Goal: Communication & Community: Answer question/provide support

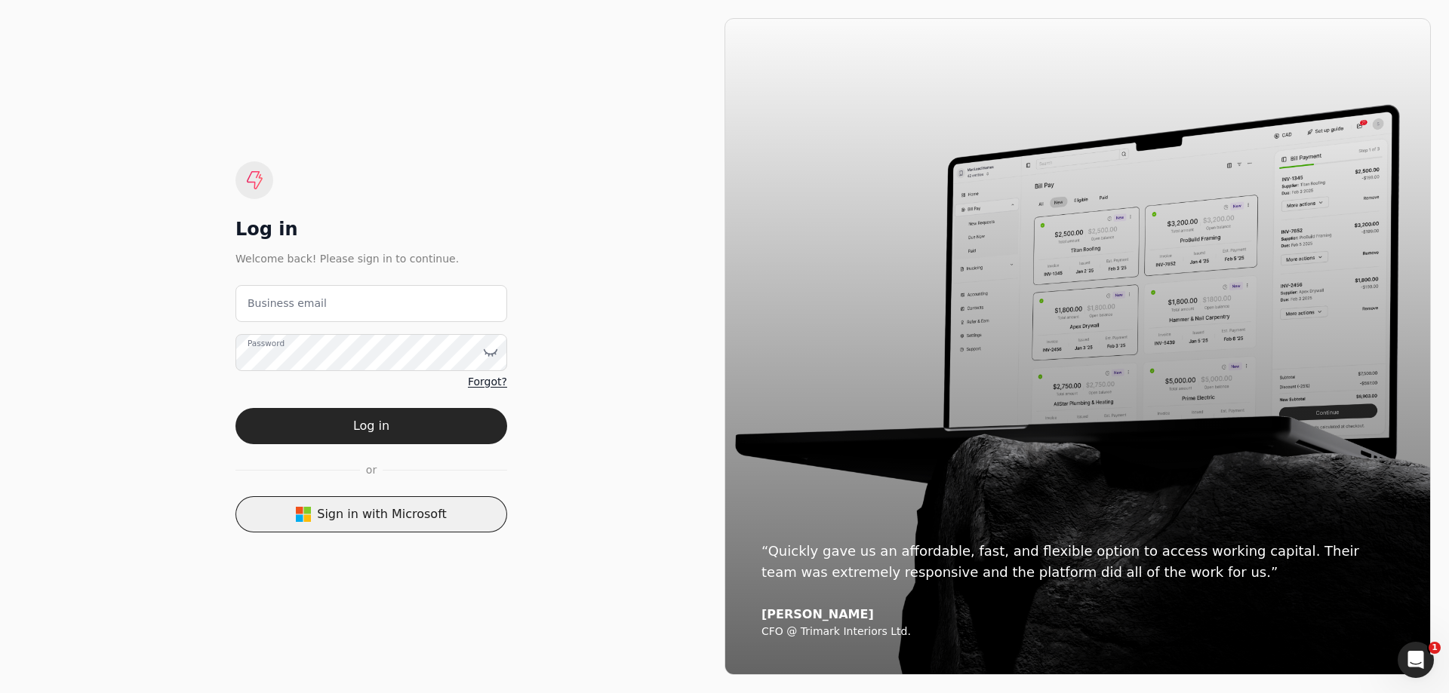
click at [425, 514] on button "Sign in with Microsoft" at bounding box center [371, 514] width 272 height 36
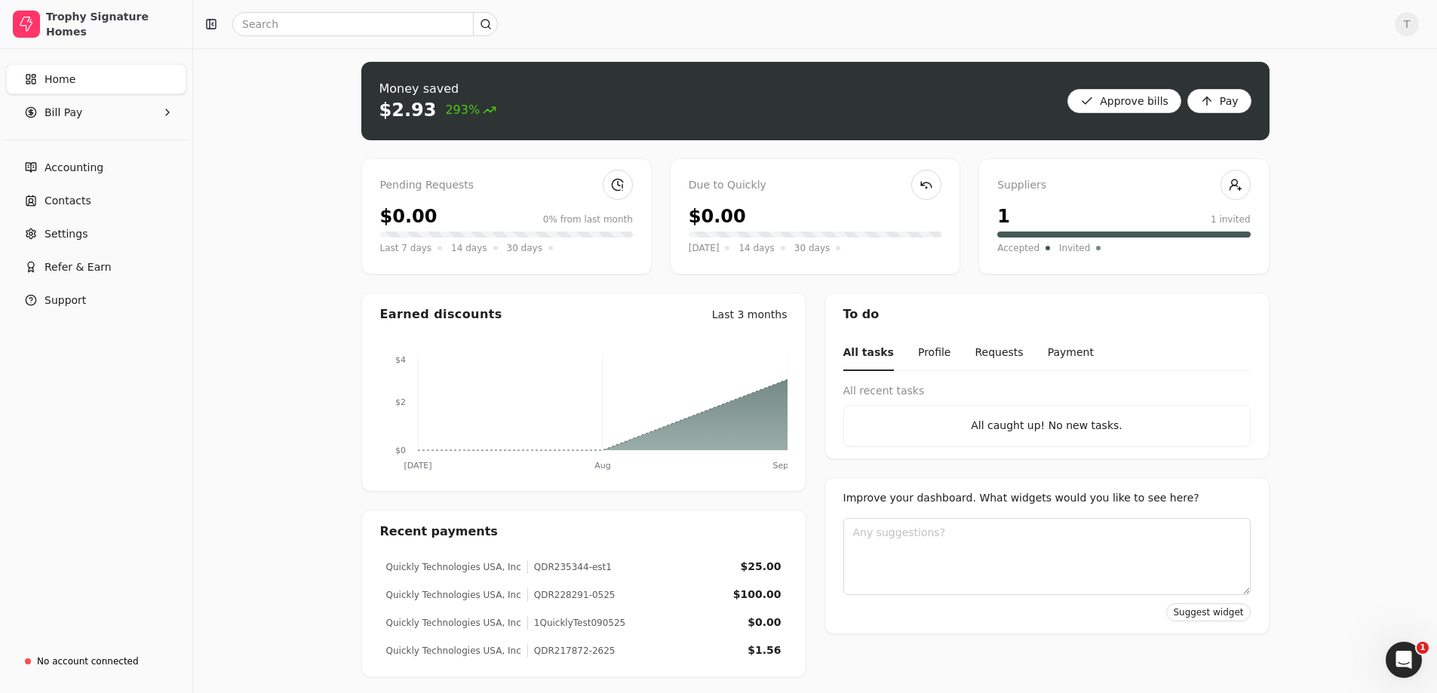
scroll to position [7, 0]
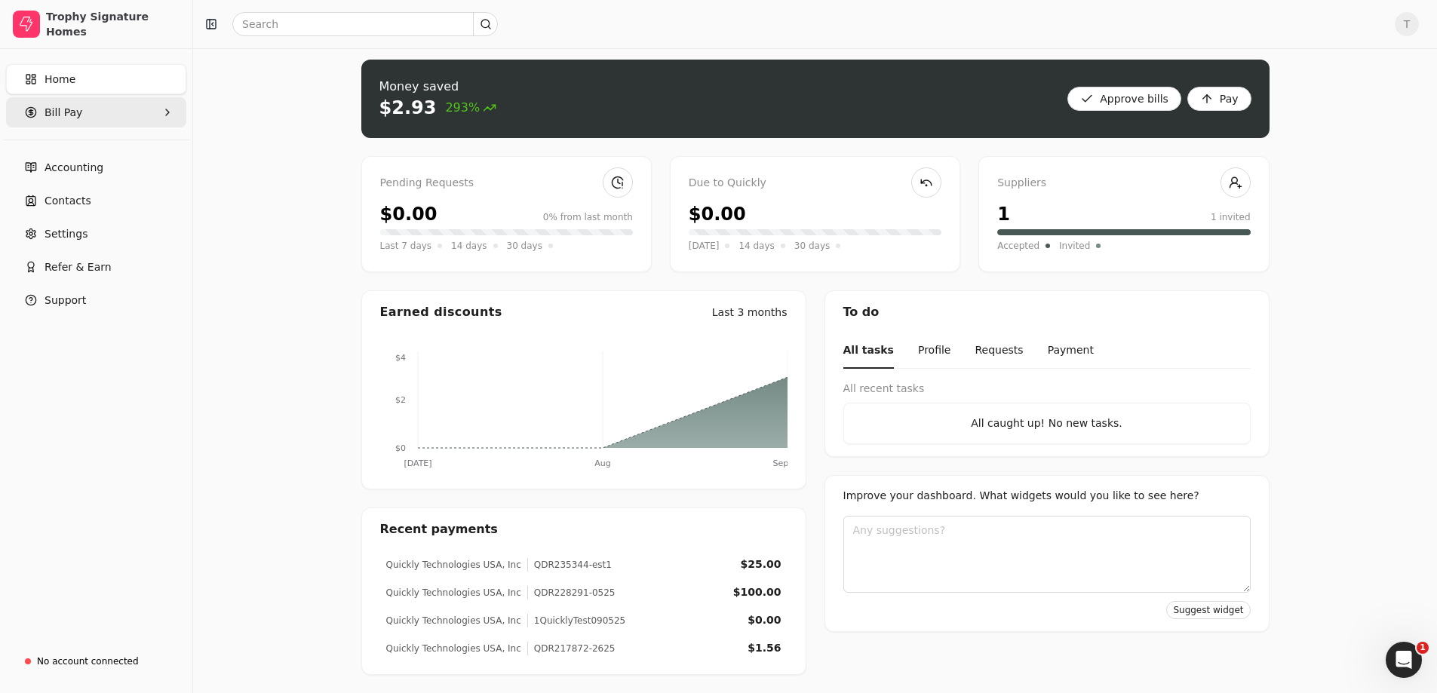
click at [91, 118] on Pay "Bill Pay" at bounding box center [96, 112] width 180 height 30
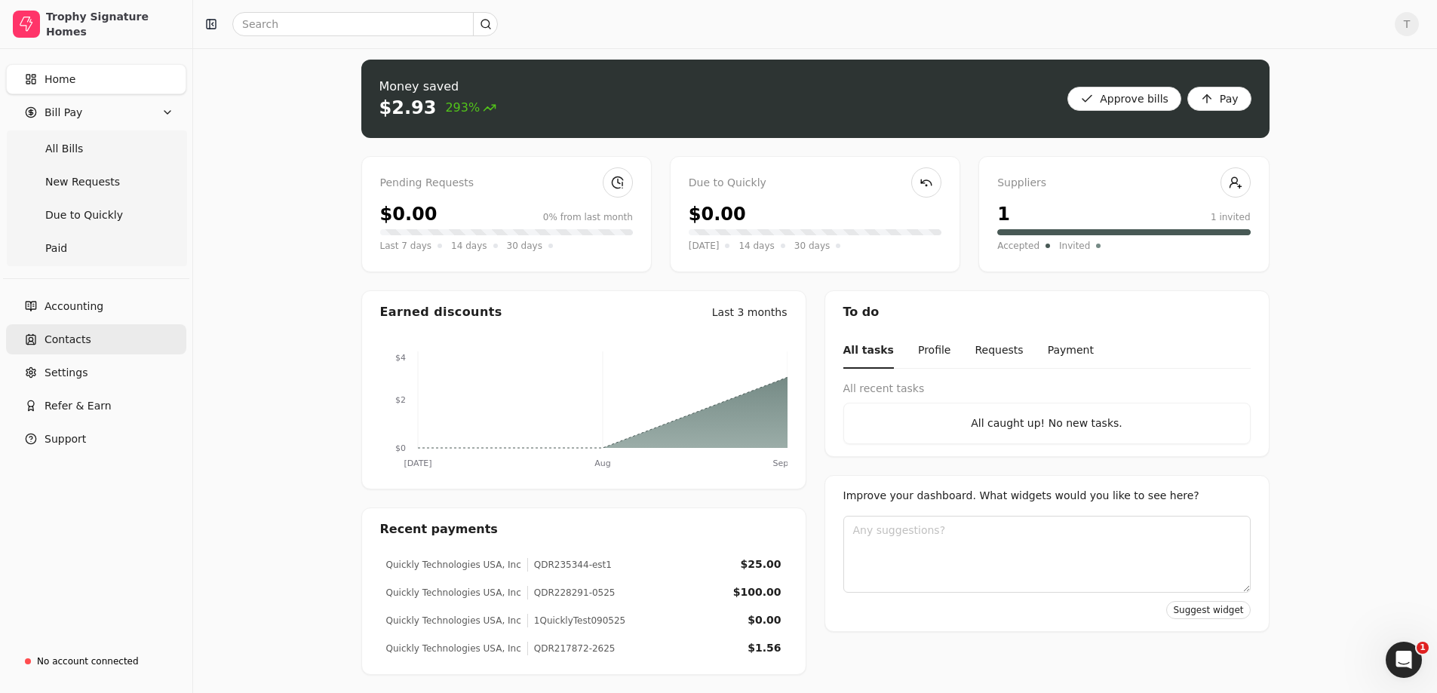
click at [115, 343] on link "Contacts" at bounding box center [96, 339] width 180 height 30
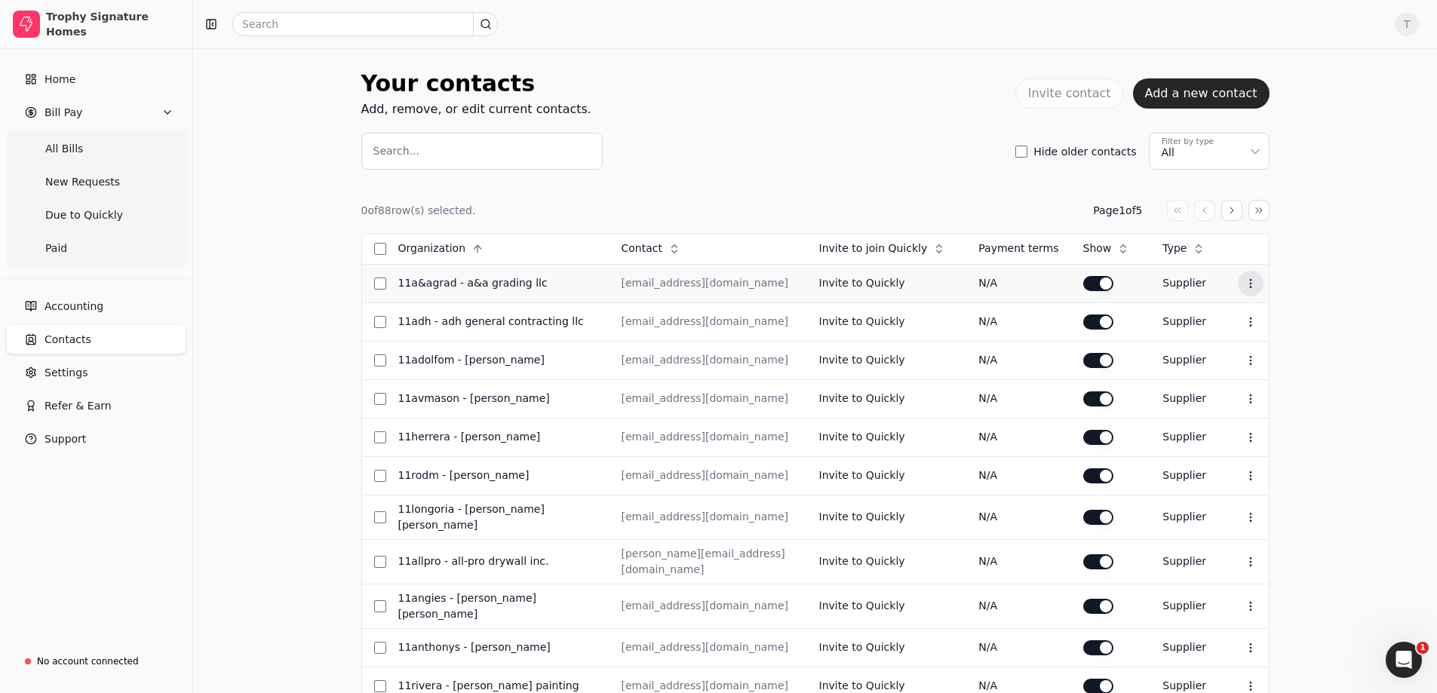
click at [1252, 286] on icon at bounding box center [1251, 284] width 12 height 12
click at [1340, 233] on div "Your contacts Add, remove, or edit current contacts. Invite contact Add a new c…" at bounding box center [815, 606] width 1244 height 1116
click at [871, 116] on div "Your contacts Add, remove, or edit current contacts. Invite contact Add a new c…" at bounding box center [815, 117] width 908 height 103
click at [1391, 649] on div "Open Intercom Messenger" at bounding box center [1402, 658] width 50 height 50
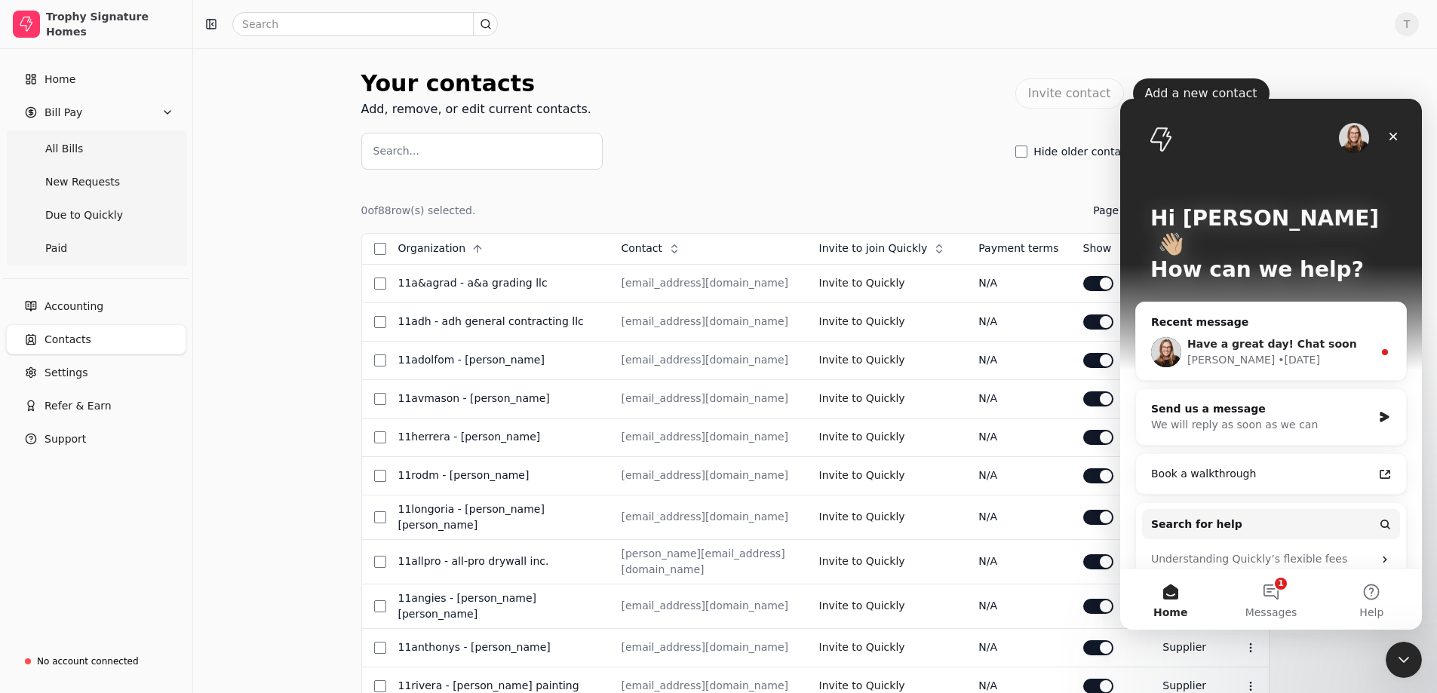
click at [1341, 352] on div "Evanne • 6d ago" at bounding box center [1281, 360] width 186 height 16
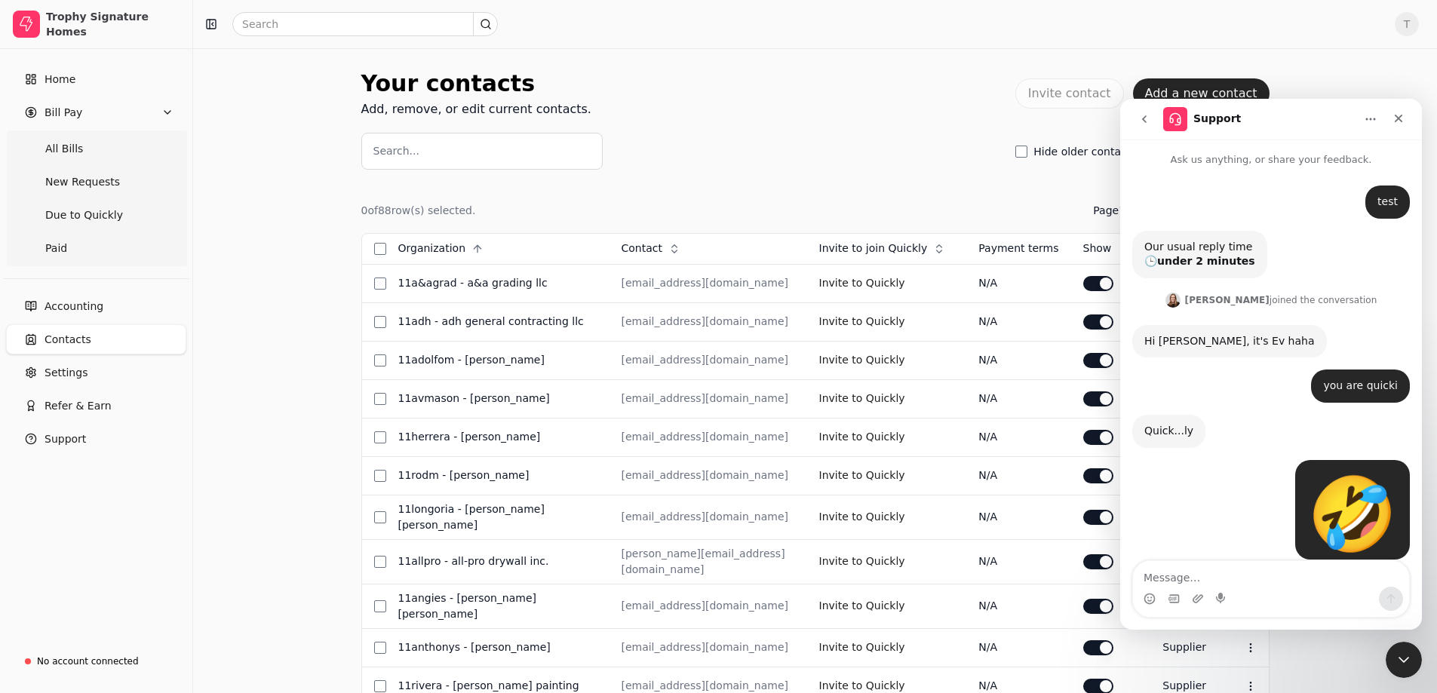
scroll to position [2, 0]
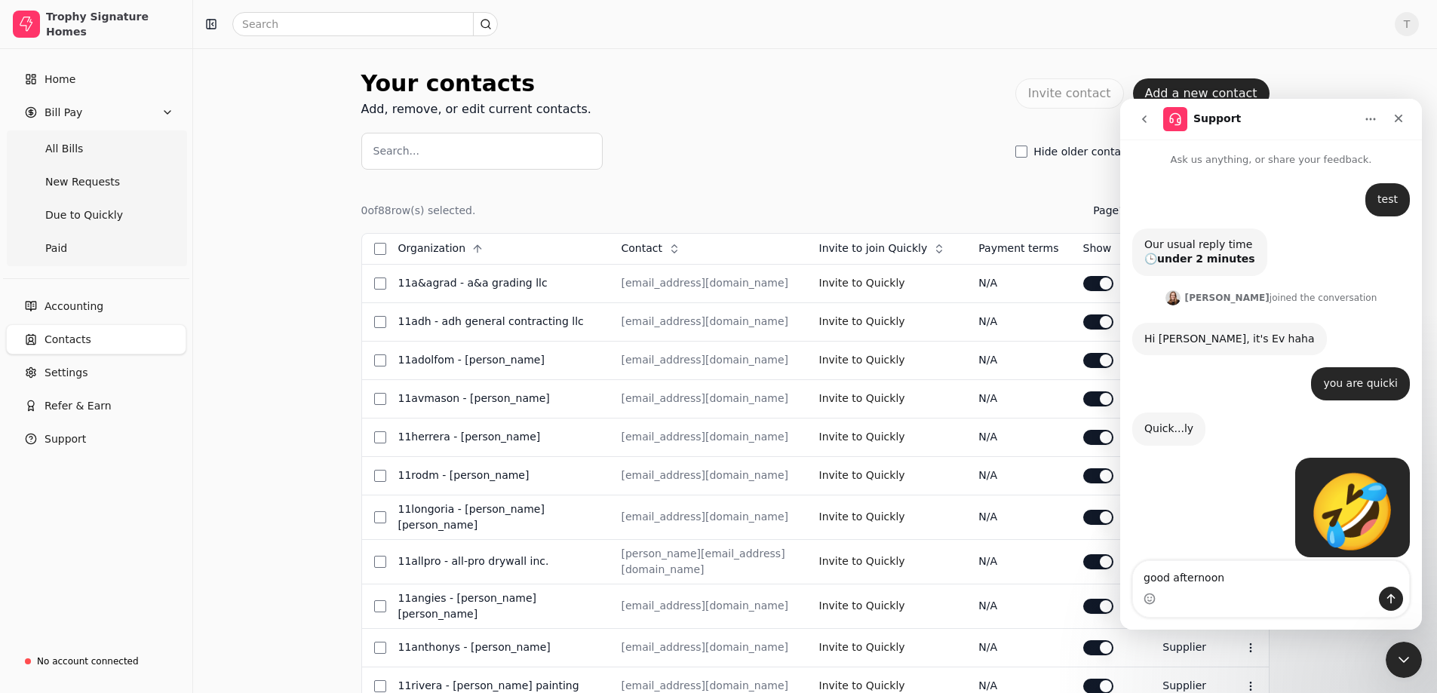
type textarea "good afternoon."
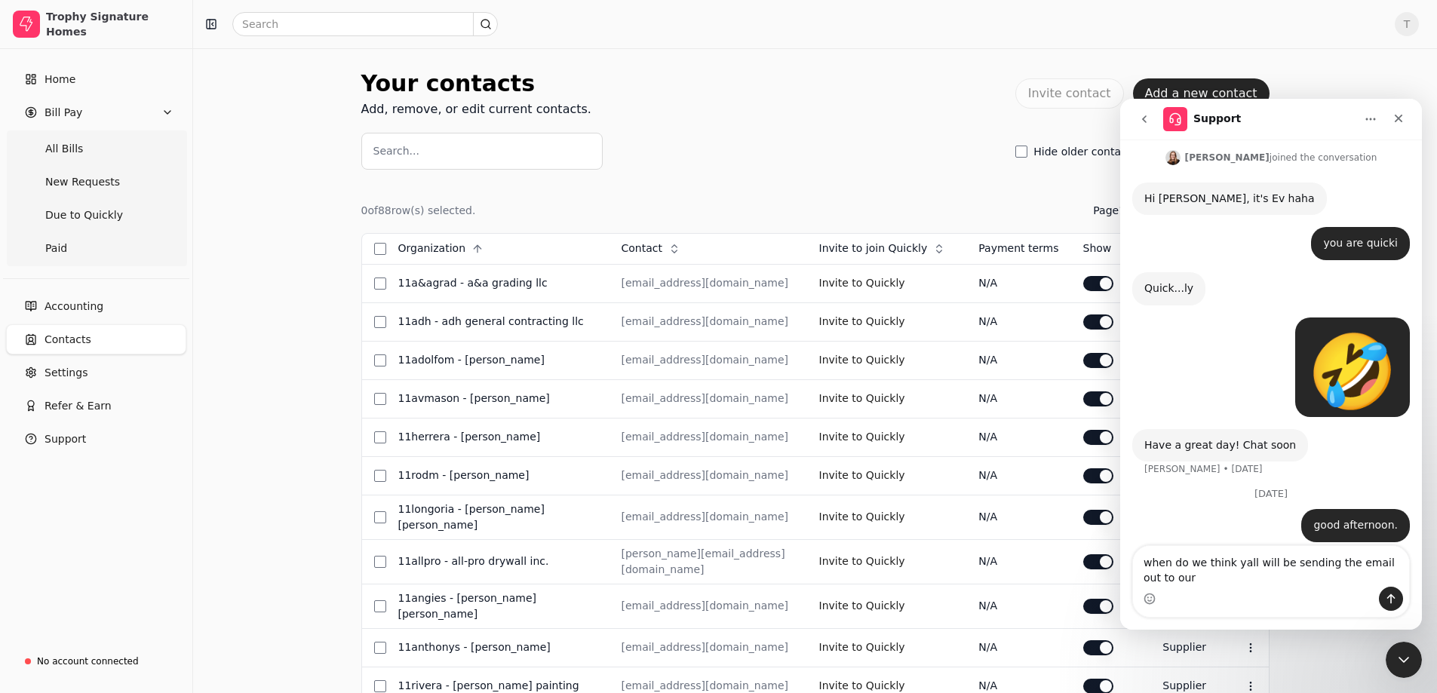
scroll to position [176, 0]
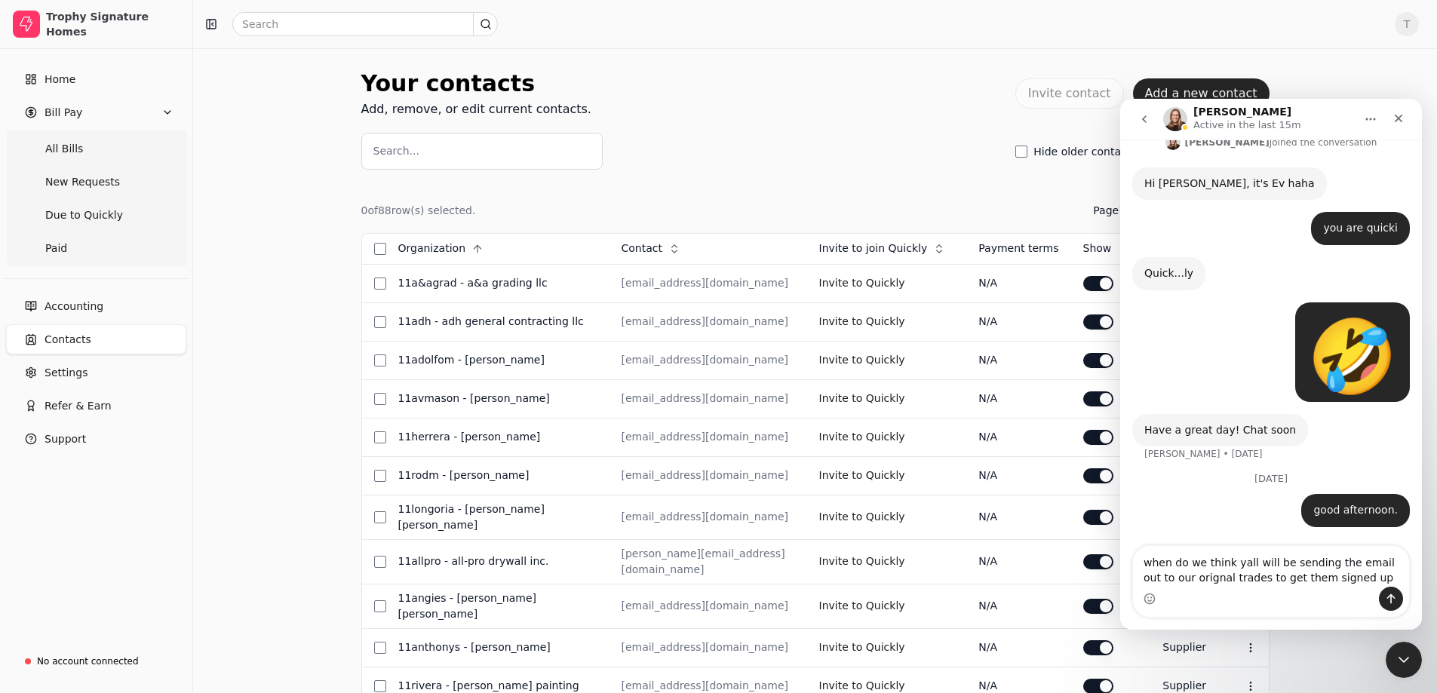
type textarea "when do we think yall will be sending the email out to our orignal trades to ge…"
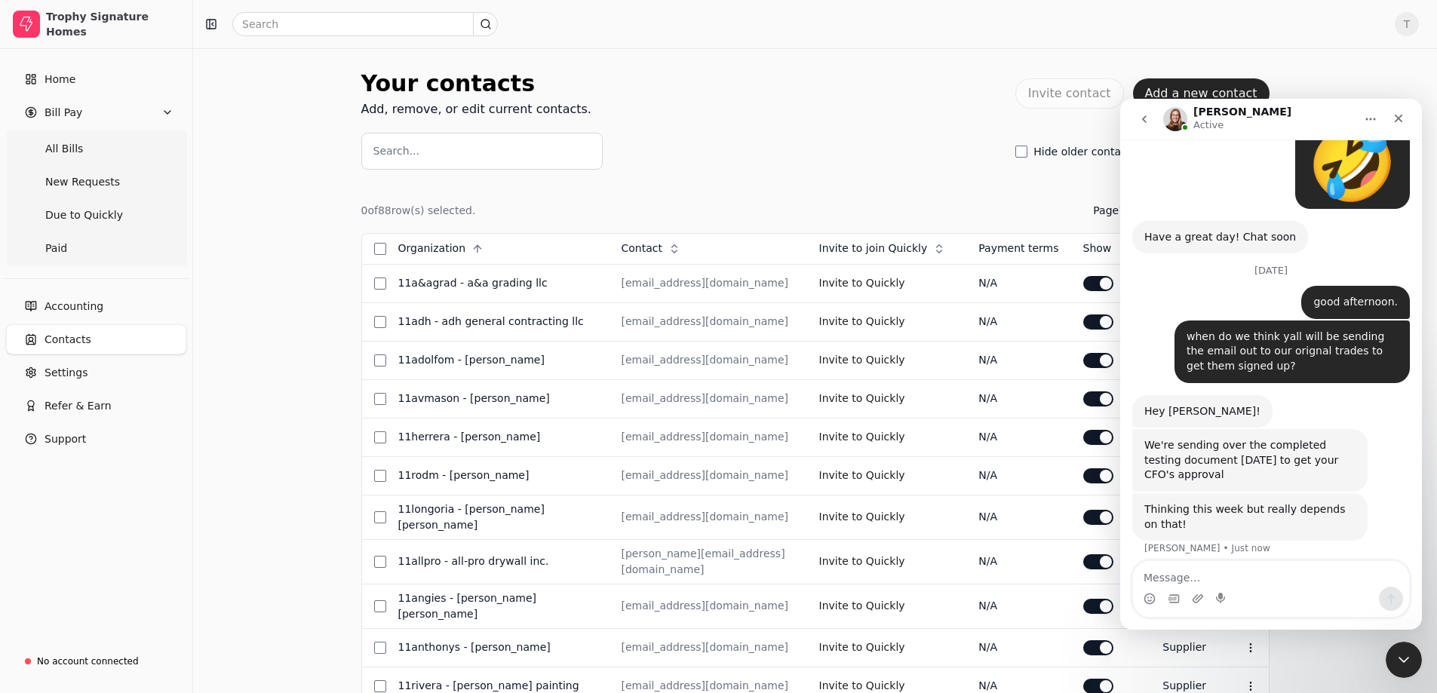
scroll to position [368, 0]
drag, startPoint x: 1188, startPoint y: 512, endPoint x: 1144, endPoint y: 499, distance: 45.8
click at [1144, 499] on div "Thinking this week but really depends on that! Evanne • Just now" at bounding box center [1249, 518] width 235 height 48
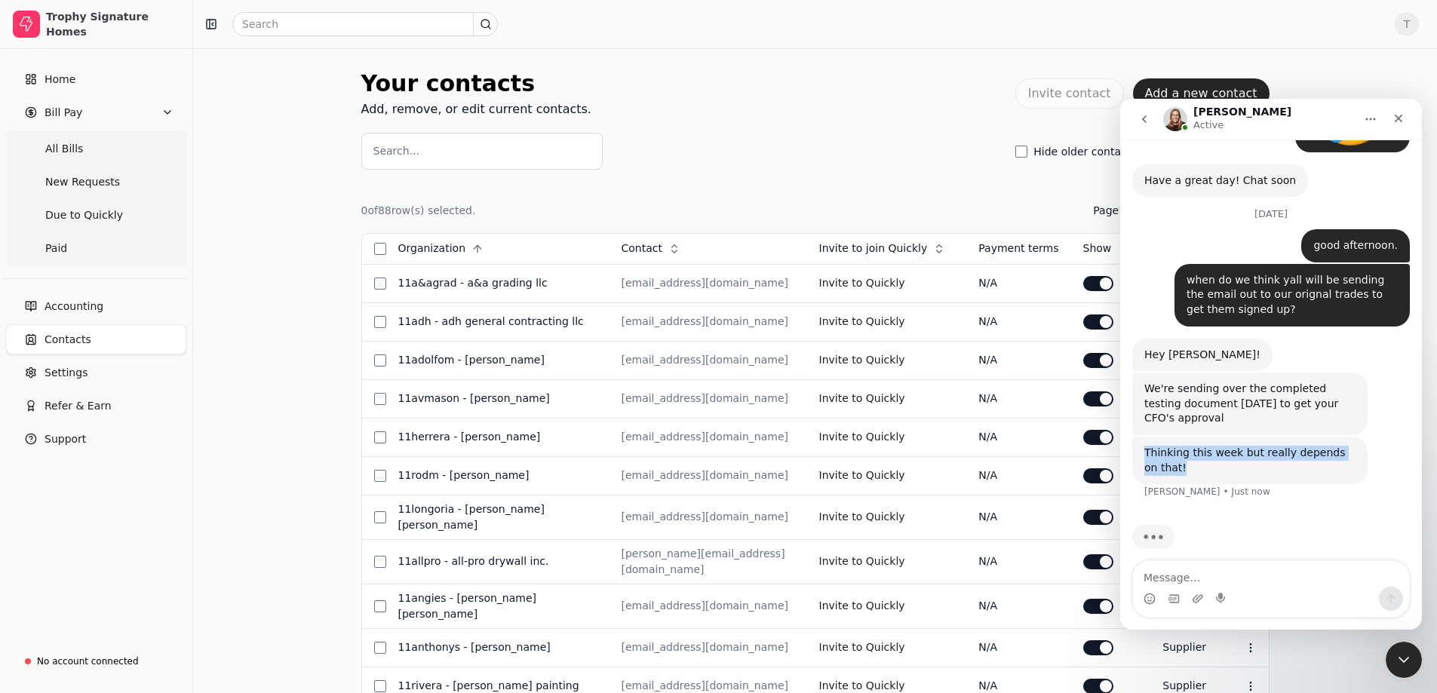
scroll to position [426, 0]
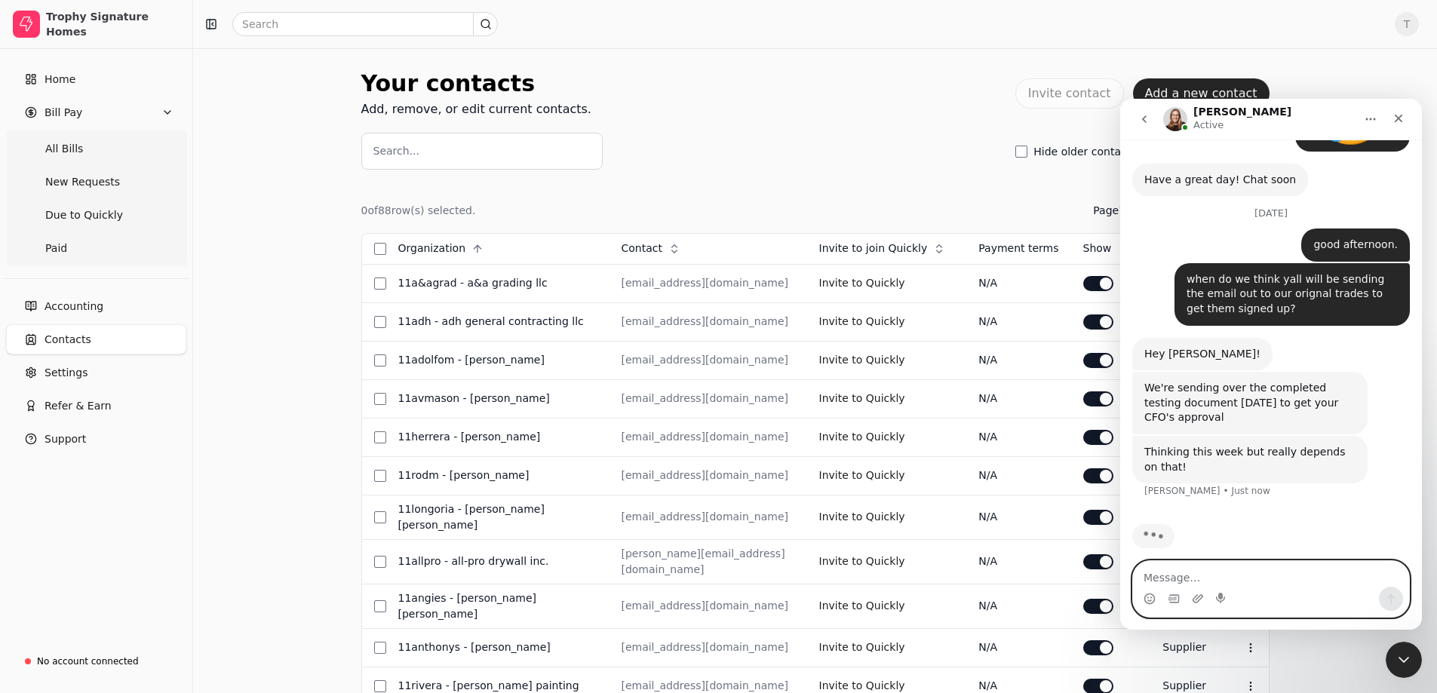
click at [1304, 580] on textarea "Message…" at bounding box center [1271, 574] width 276 height 26
type textarea "ok thank you"
